Goal: Transaction & Acquisition: Purchase product/service

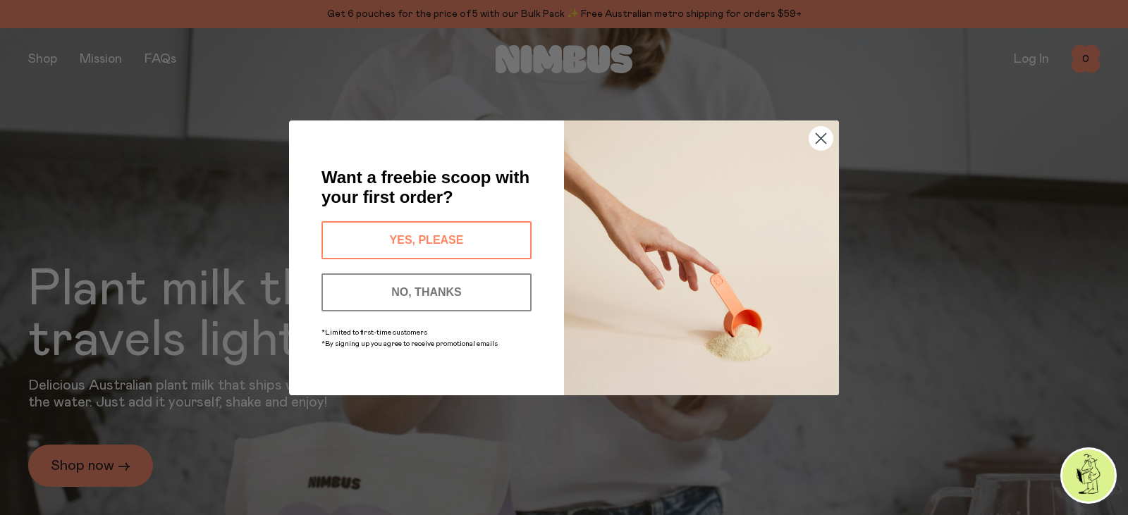
drag, startPoint x: 907, startPoint y: 223, endPoint x: 859, endPoint y: 191, distance: 57.9
click at [859, 191] on div "Close dialog Want a freebie scoop with your first order? YES, PLEASE NO, THANKS…" at bounding box center [564, 257] width 1128 height 515
click at [822, 140] on circle "Close dialog" at bounding box center [820, 137] width 23 height 23
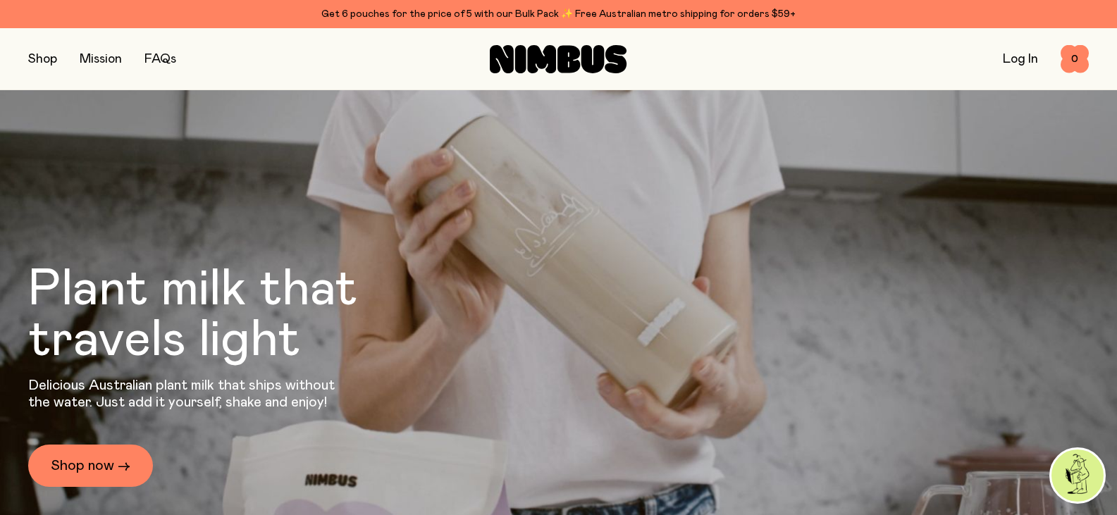
drag, startPoint x: 18, startPoint y: 0, endPoint x: 48, endPoint y: 56, distance: 63.4
click at [48, 56] on button "button" at bounding box center [42, 59] width 29 height 20
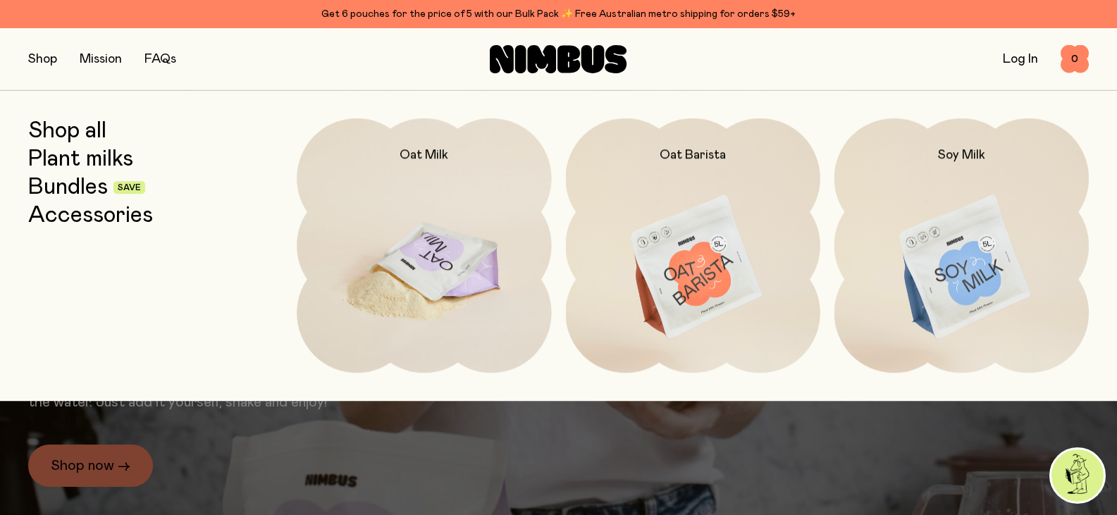
click at [424, 152] on h2 "Oat Milk" at bounding box center [424, 155] width 49 height 17
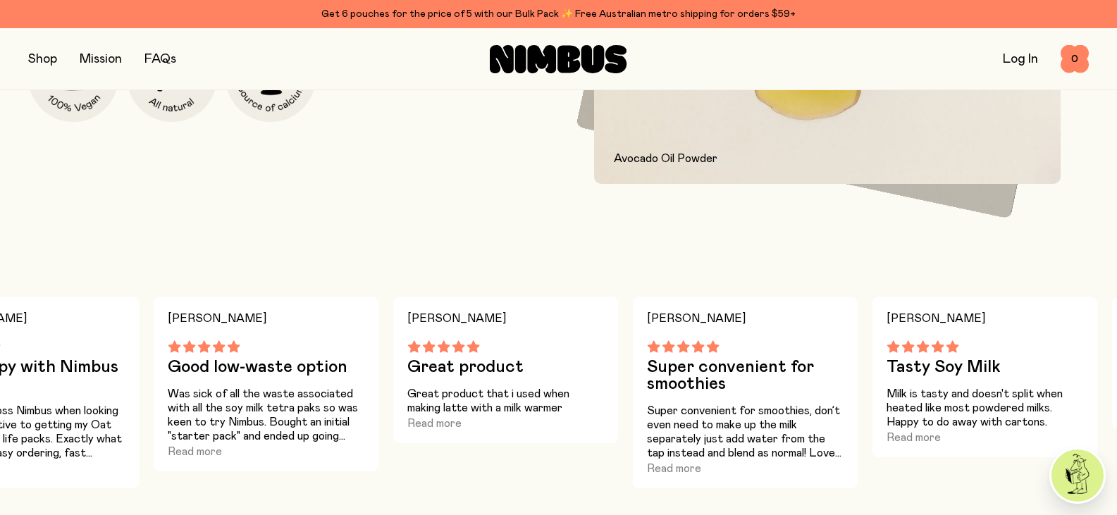
scroll to position [931, 0]
